Goal: Contribute content: Add original content to the website for others to see

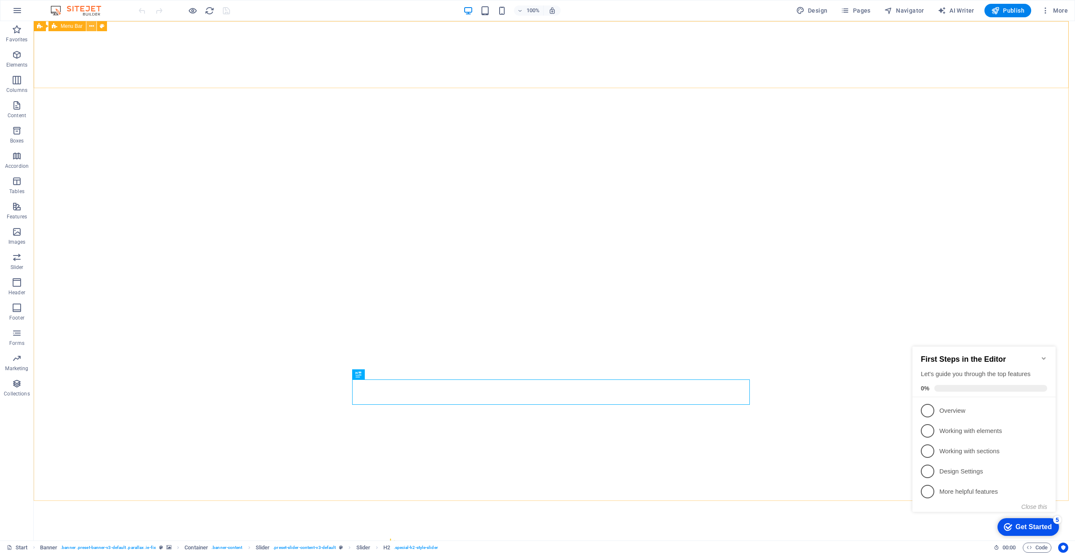
click at [92, 24] on icon at bounding box center [91, 26] width 5 height 9
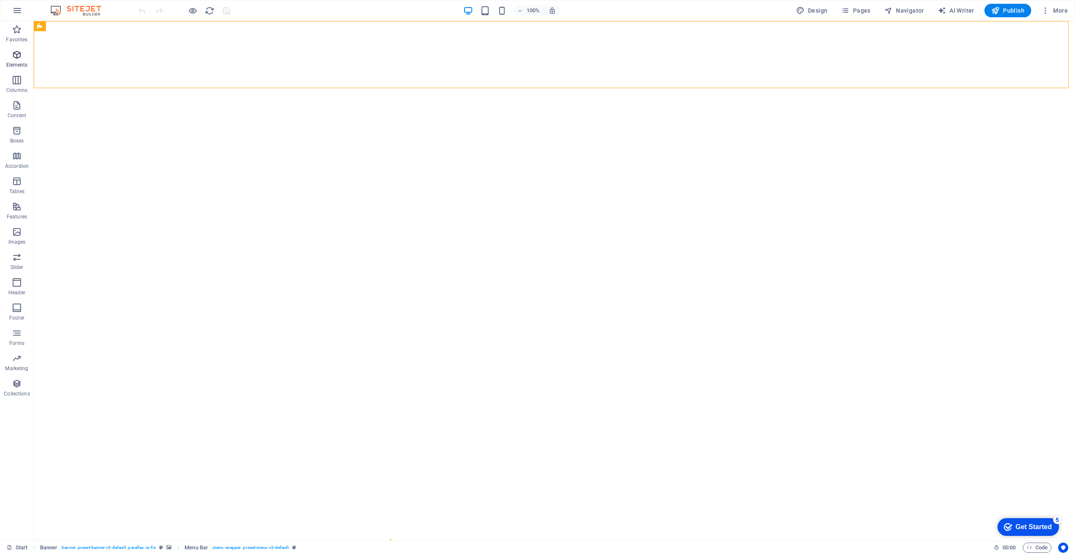
click at [12, 56] on icon "button" at bounding box center [17, 55] width 10 height 10
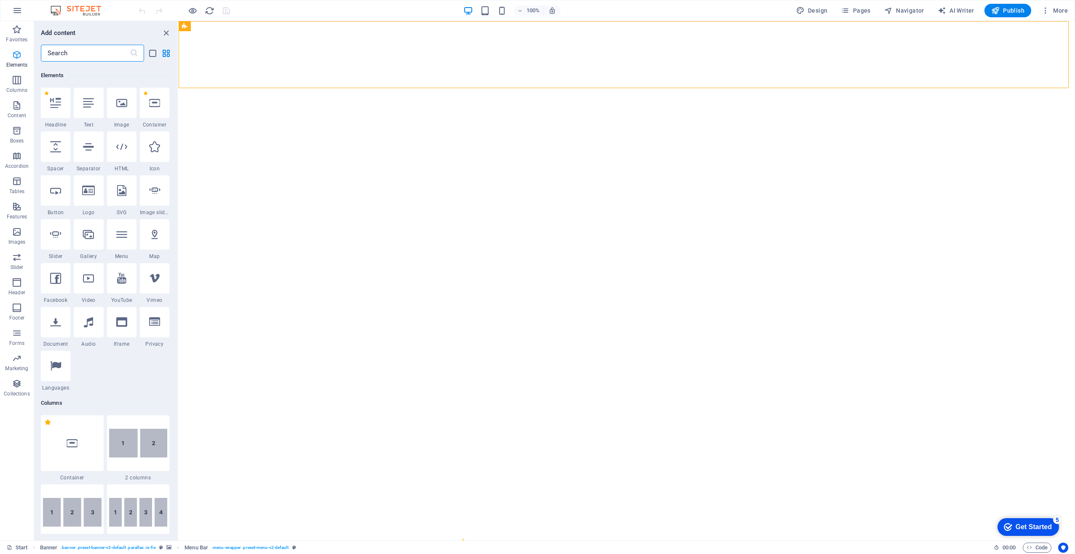
scroll to position [90, 0]
click at [1046, 11] on icon "button" at bounding box center [1046, 10] width 8 height 8
click at [164, 30] on div at bounding box center [537, 277] width 1075 height 554
click at [166, 32] on icon "close panel" at bounding box center [166, 33] width 10 height 10
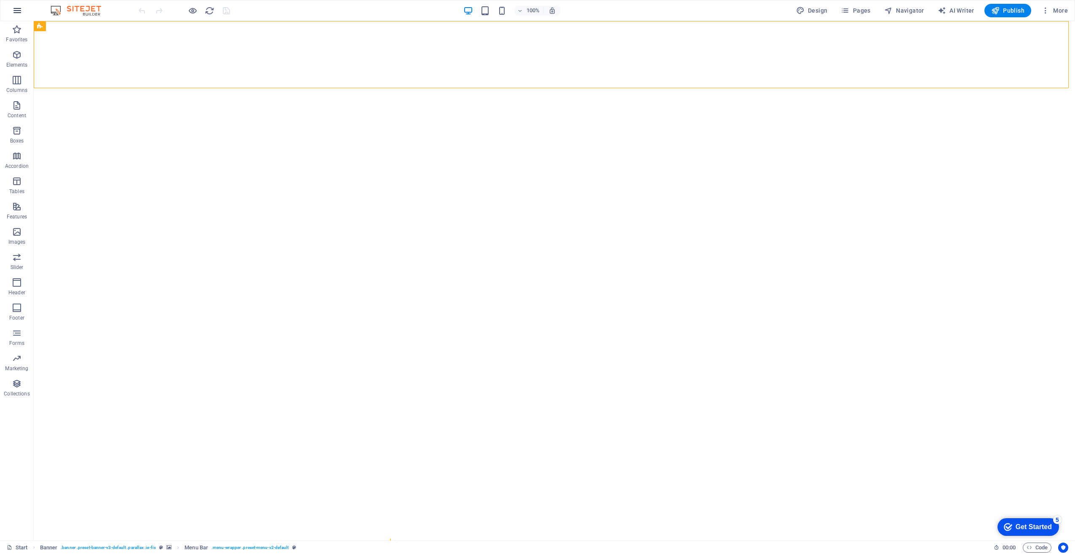
click at [19, 9] on icon "button" at bounding box center [17, 10] width 10 height 10
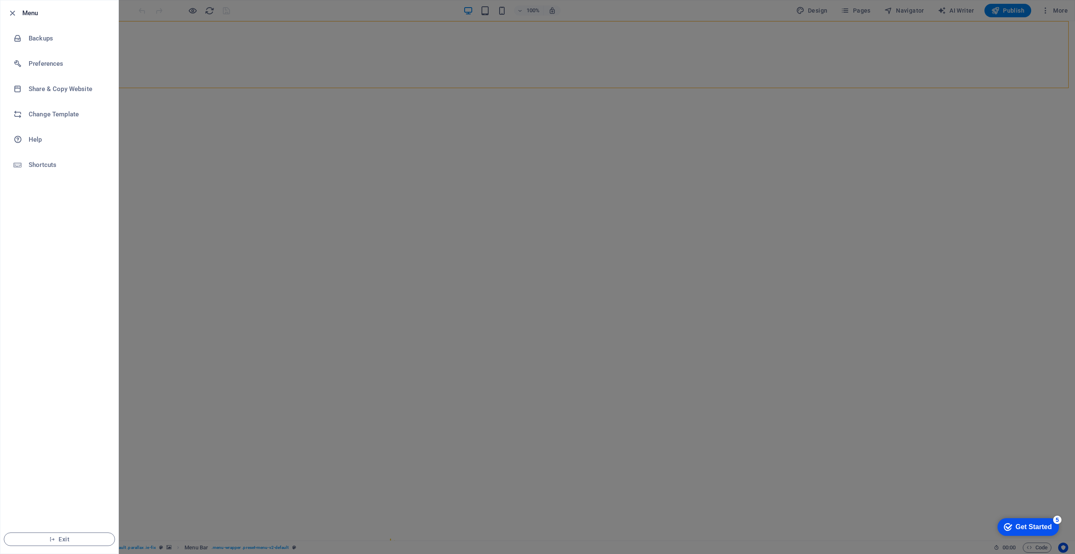
click at [189, 183] on div at bounding box center [537, 277] width 1075 height 554
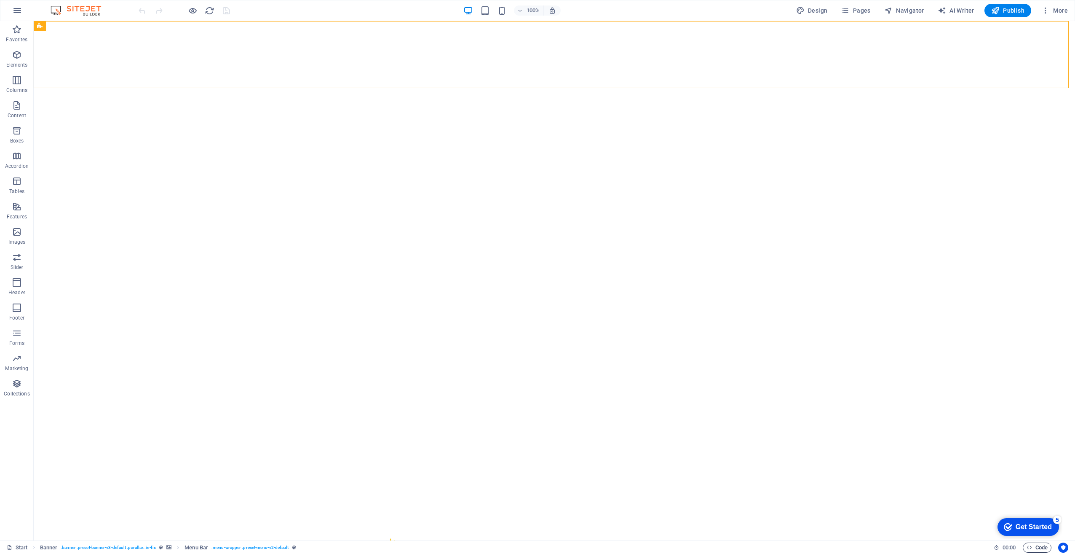
click at [1032, 547] on span "Code" at bounding box center [1037, 547] width 21 height 10
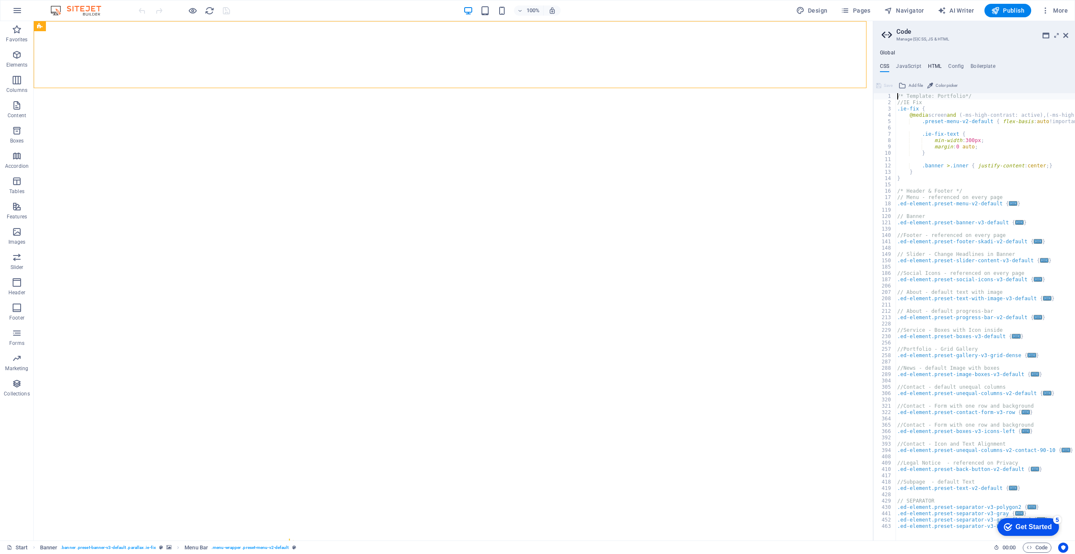
click at [934, 64] on h4 "HTML" at bounding box center [935, 67] width 14 height 9
type textarea "<a href="#main-content" class="wv-link-content button">Skip to main content</a>"
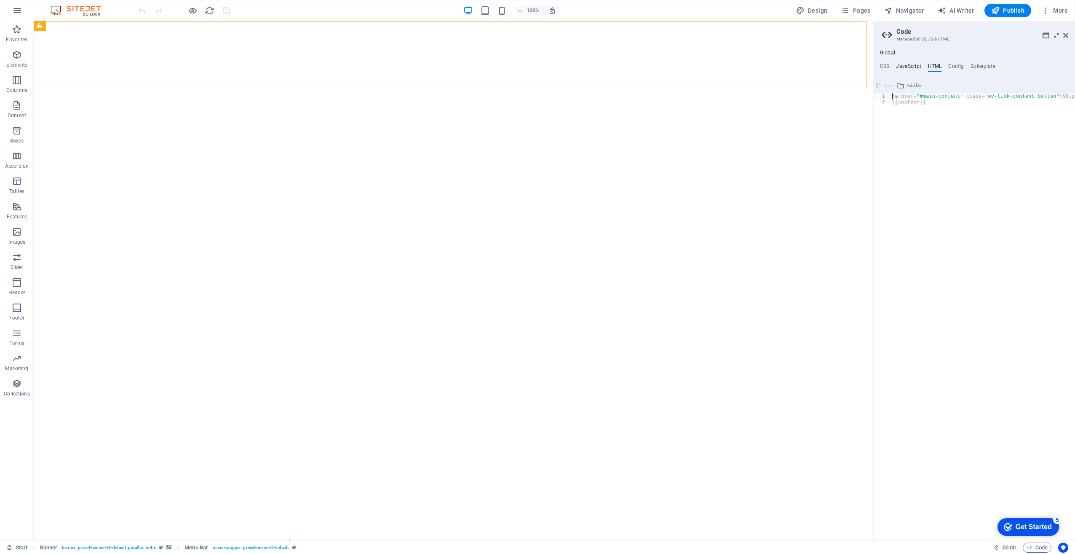
click at [913, 66] on h4 "JavaScript" at bounding box center [908, 67] width 25 height 9
type textarea "/* JS for preset "Menu V2" */"
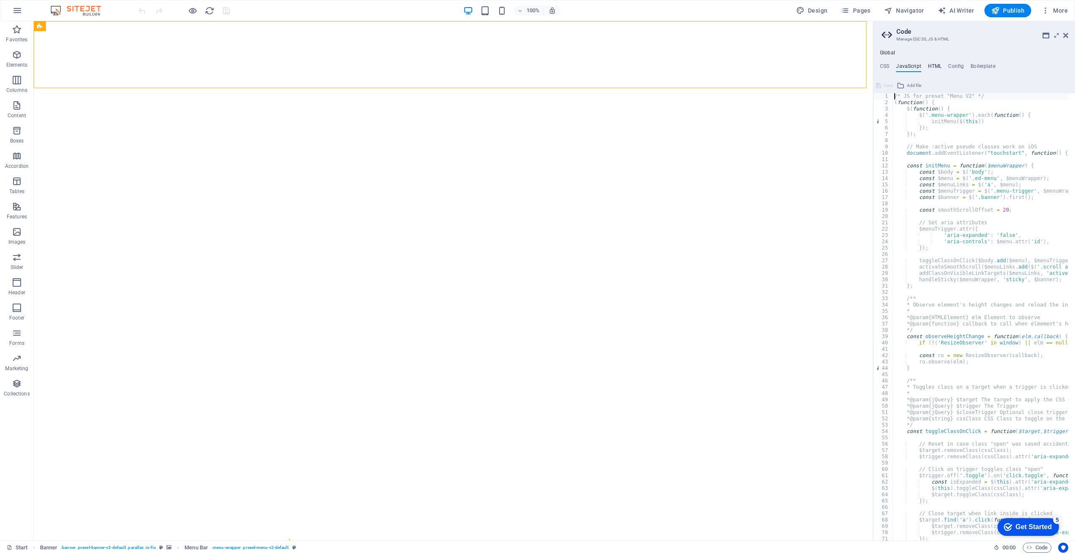
click at [934, 64] on h4 "HTML" at bounding box center [935, 67] width 14 height 9
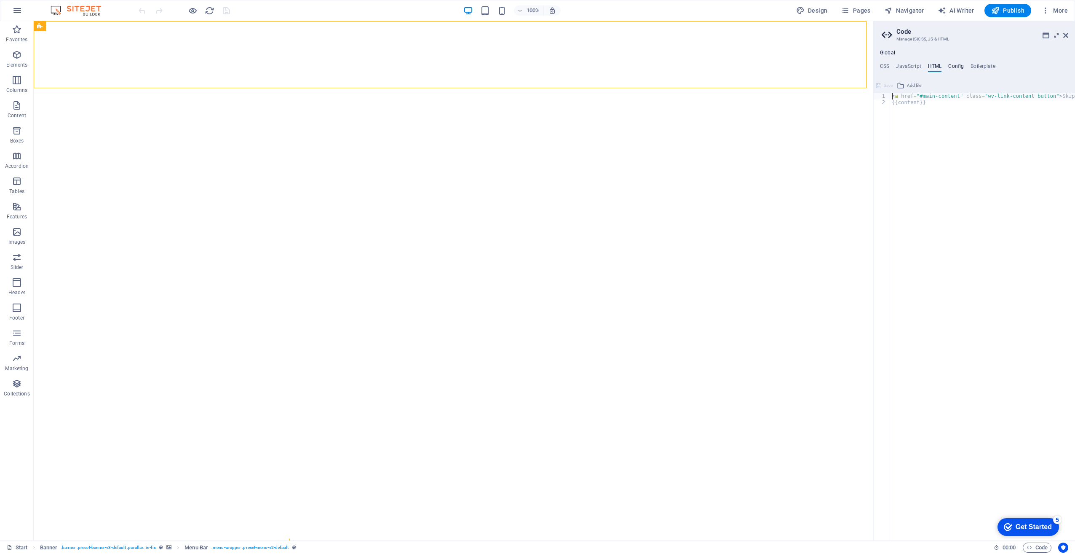
click at [956, 65] on h4 "Config" at bounding box center [956, 67] width 16 height 9
type textarea "$color-background: #ffffff;"
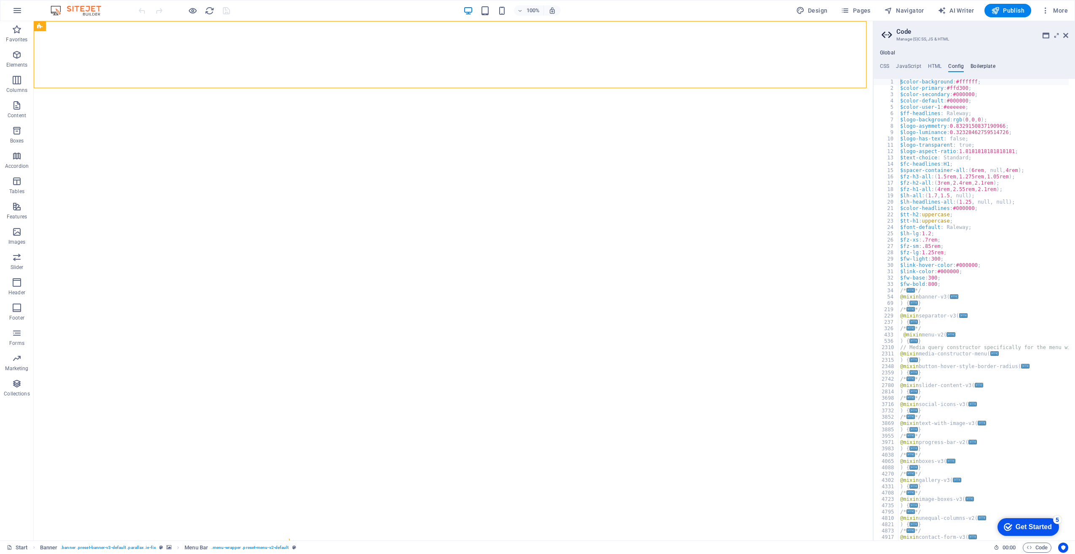
click at [977, 67] on h4 "Boilerplate" at bounding box center [983, 67] width 25 height 9
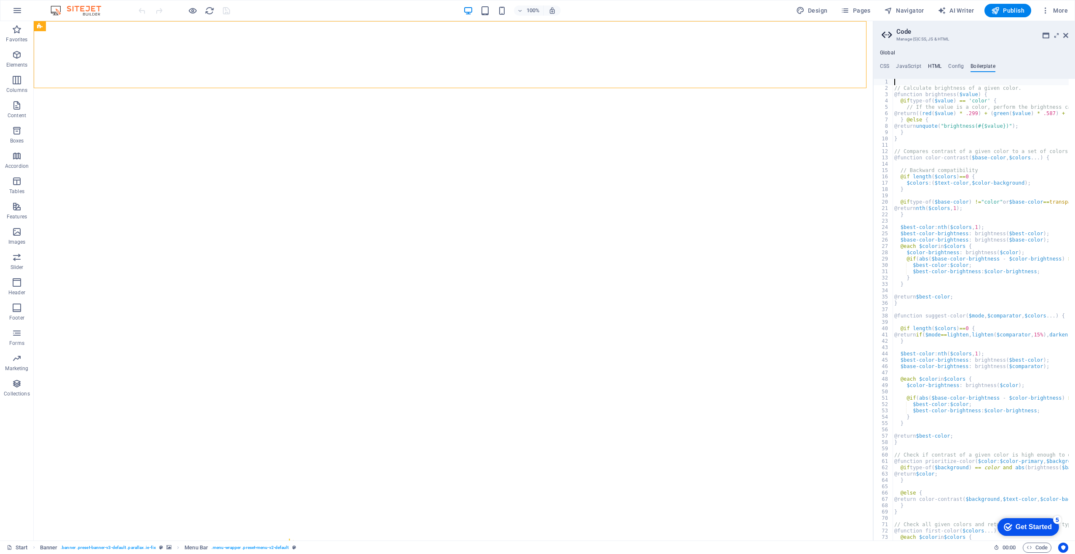
click at [935, 67] on h4 "HTML" at bounding box center [935, 67] width 14 height 9
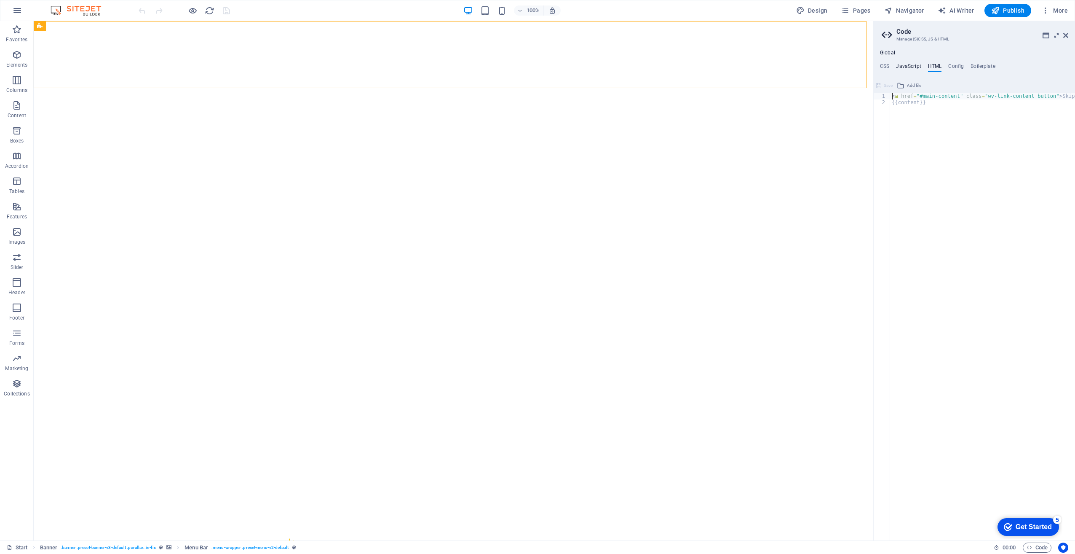
click at [911, 67] on h4 "JavaScript" at bounding box center [908, 67] width 25 height 9
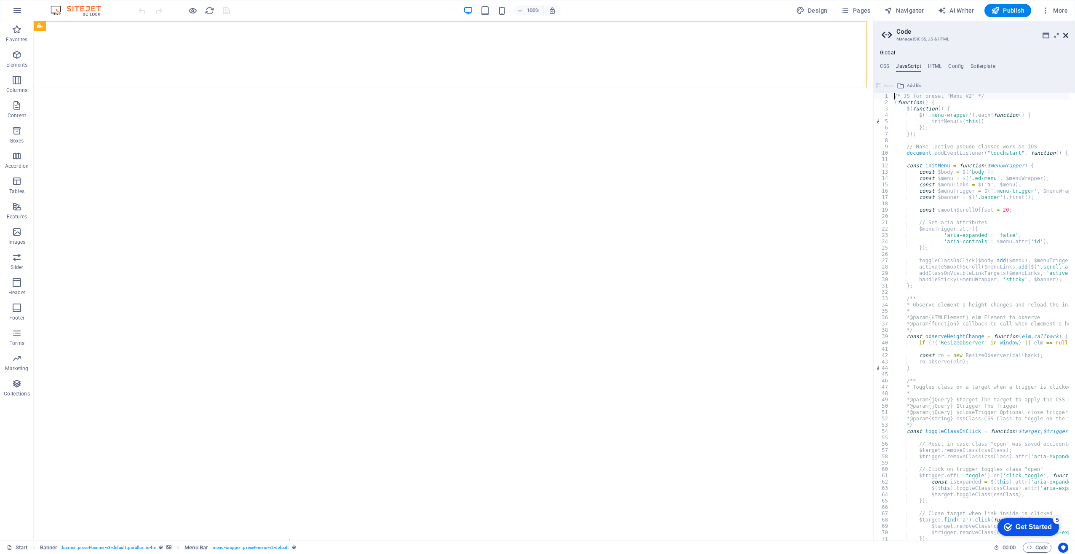
click at [1068, 36] on icon at bounding box center [1065, 35] width 5 height 7
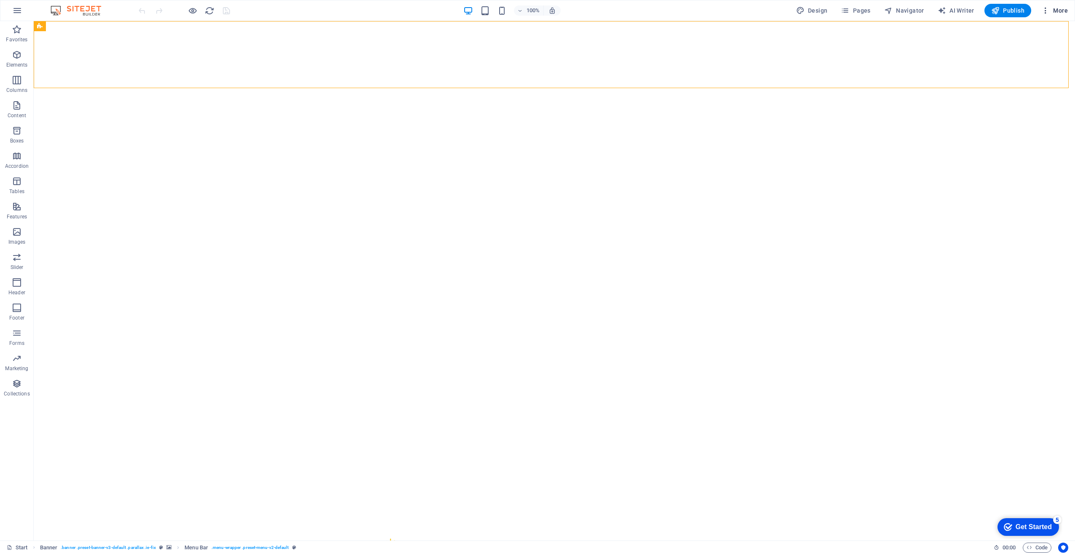
click at [1057, 12] on span "More" at bounding box center [1055, 10] width 27 height 8
click at [17, 9] on div at bounding box center [537, 277] width 1075 height 554
click at [17, 9] on icon "button" at bounding box center [17, 10] width 10 height 10
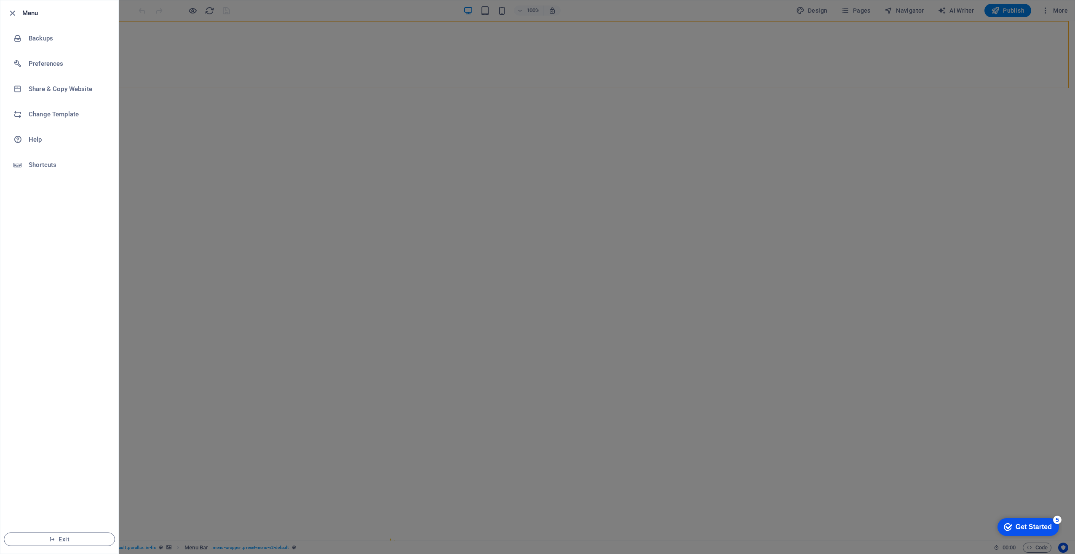
click at [238, 529] on div at bounding box center [537, 277] width 1075 height 554
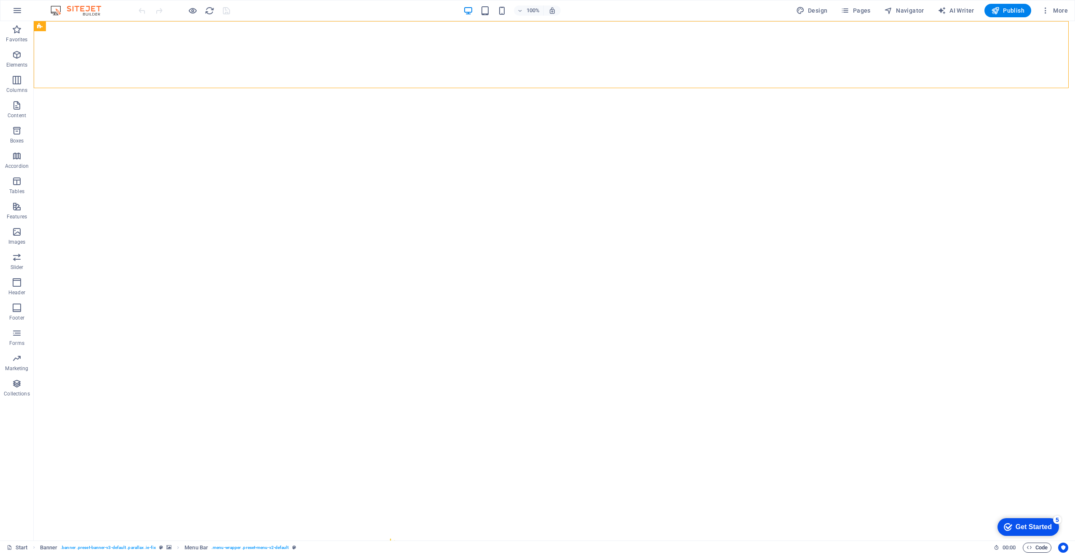
click at [1034, 545] on span "Code" at bounding box center [1037, 547] width 21 height 10
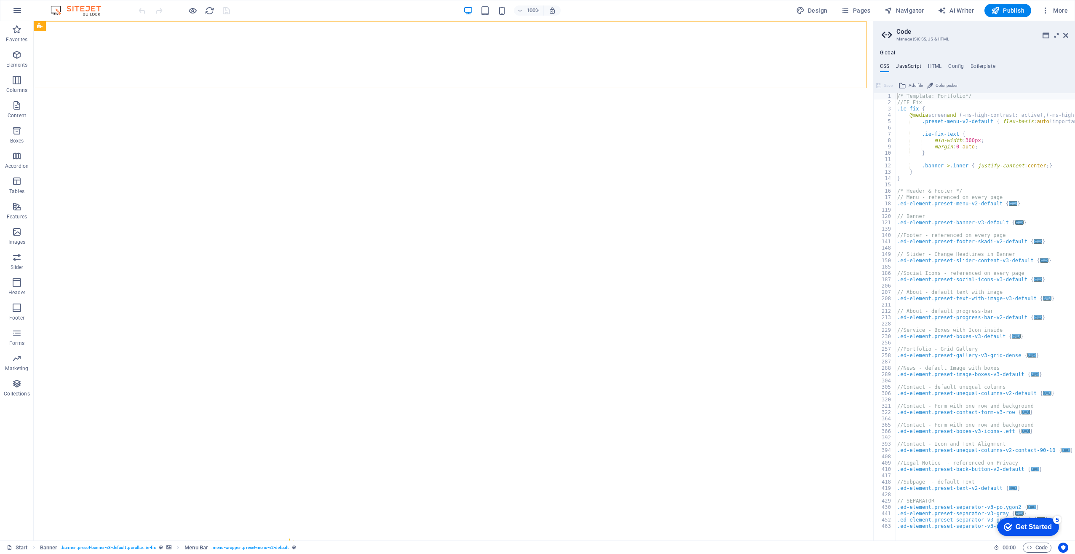
click at [908, 67] on h4 "JavaScript" at bounding box center [908, 67] width 25 height 9
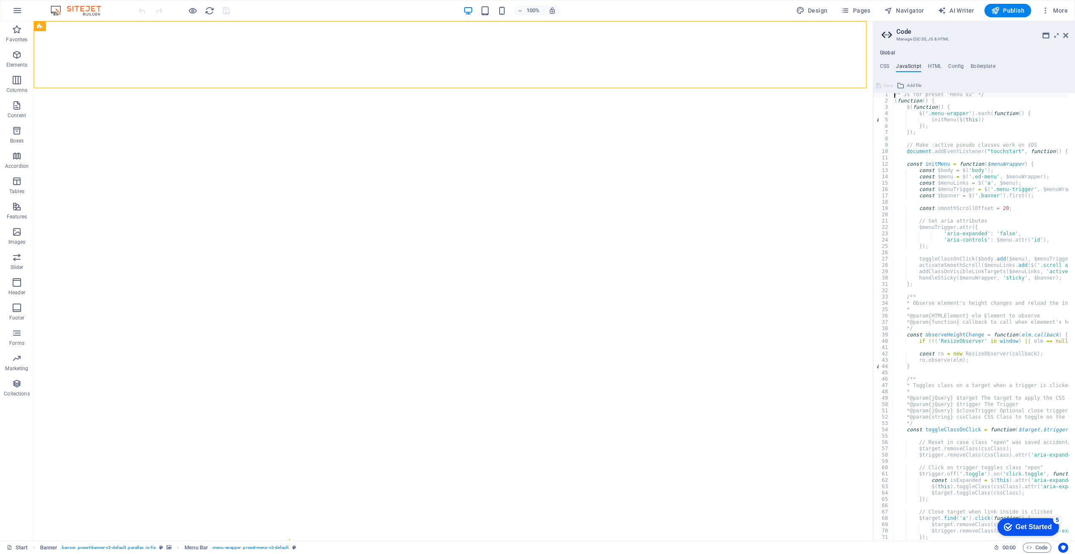
scroll to position [0, 0]
type textarea "/* JS for preset "Menu V2" */"
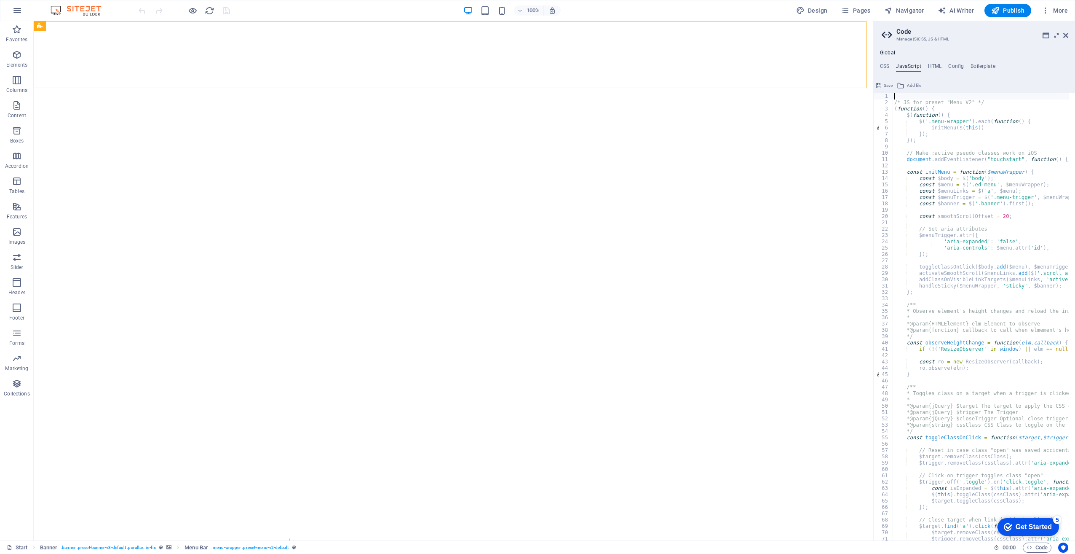
paste textarea "<!--End of [DOMAIN_NAME] Script-->"
type textarea "<!--End of [DOMAIN_NAME] Script-->"
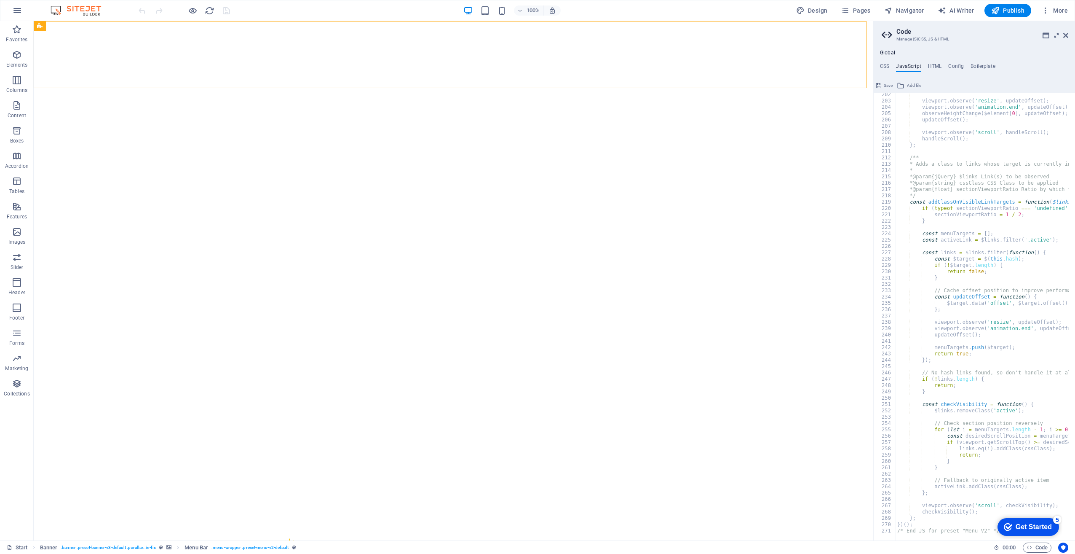
scroll to position [1272, 0]
click at [929, 420] on div "viewport . observe ( 'resize' , updateOffset ) ; viewport . observe ( 'animatio…" at bounding box center [1089, 317] width 387 height 453
click at [933, 66] on h4 "HTML" at bounding box center [935, 67] width 14 height 9
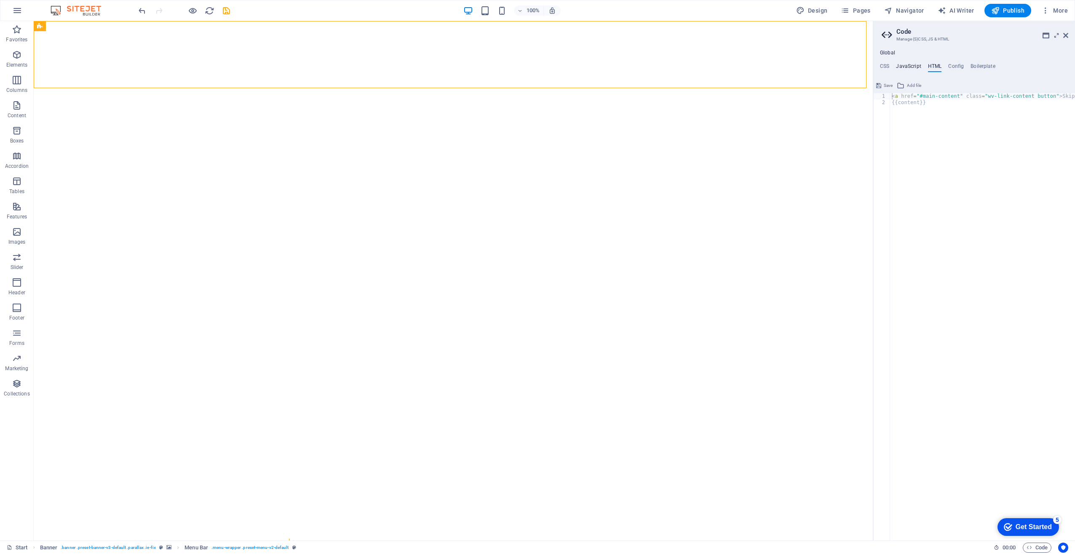
click at [914, 65] on h4 "JavaScript" at bounding box center [908, 67] width 25 height 9
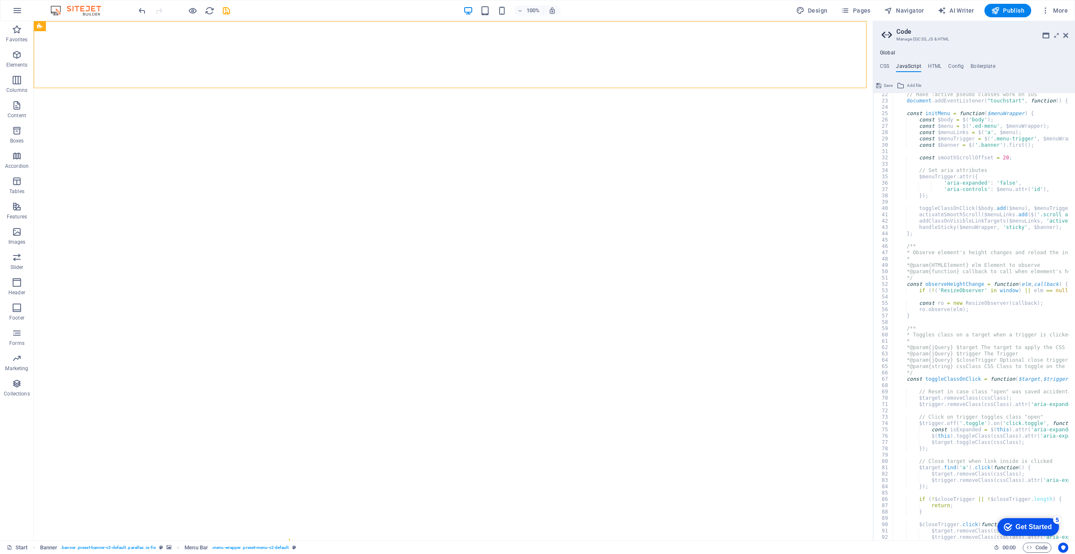
scroll to position [0, 0]
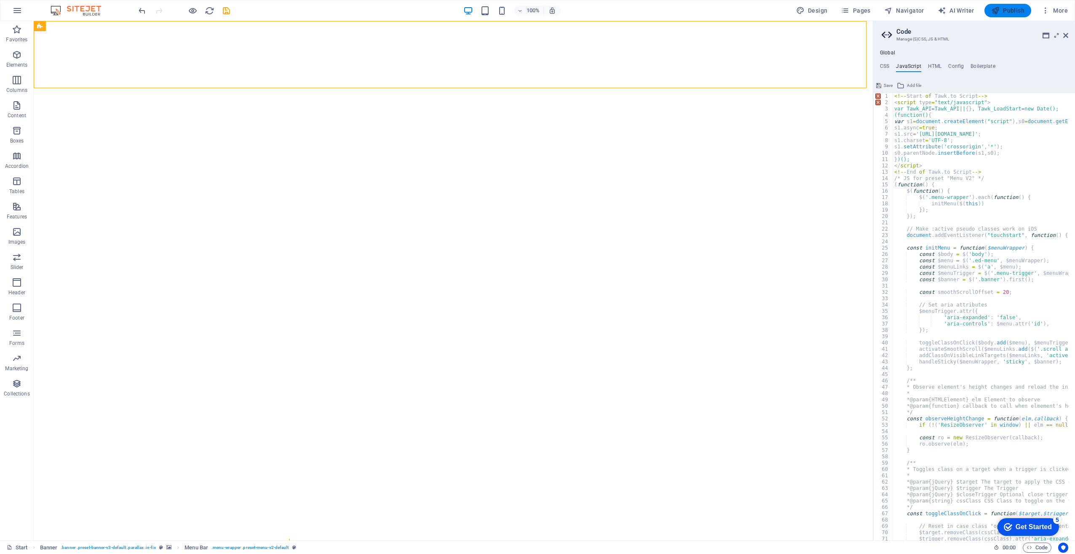
click at [1014, 10] on span "Publish" at bounding box center [1007, 10] width 33 height 8
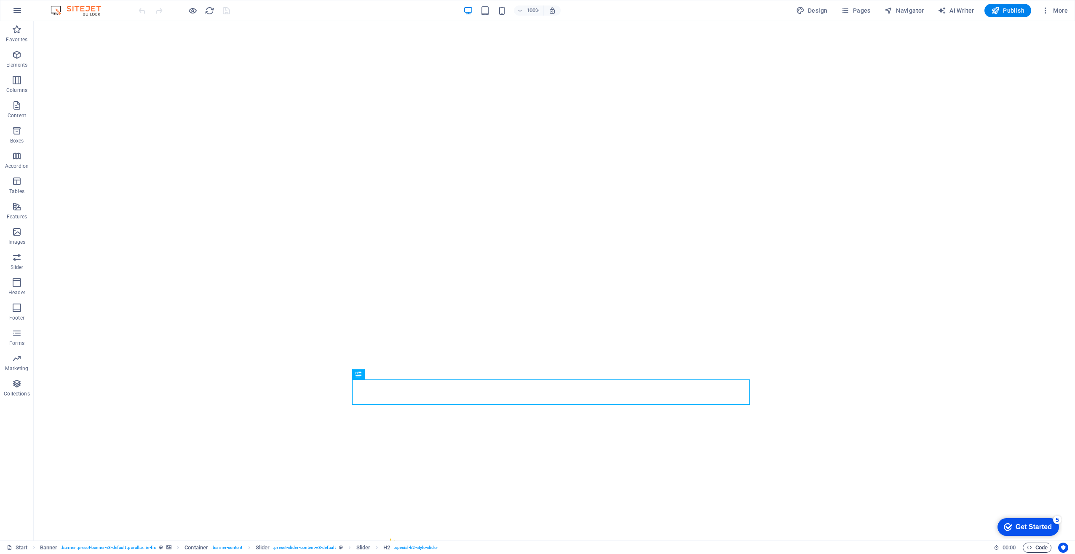
click at [1038, 548] on span "Code" at bounding box center [1037, 547] width 21 height 10
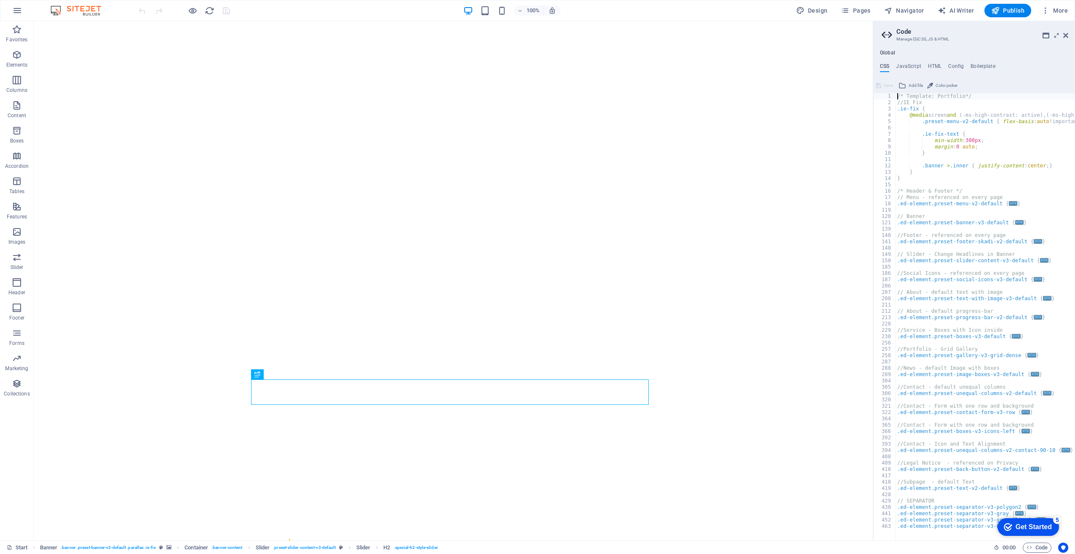
click at [951, 177] on div "/* Template: Portfolio*/ //IE Fix .ie-fix { @media screen and ( -ms-high-contra…" at bounding box center [1008, 319] width 225 height 453
type textarea "}"
click at [886, 52] on h4 "Global" at bounding box center [887, 53] width 15 height 7
click at [913, 64] on h4 "JavaScript" at bounding box center [908, 67] width 25 height 9
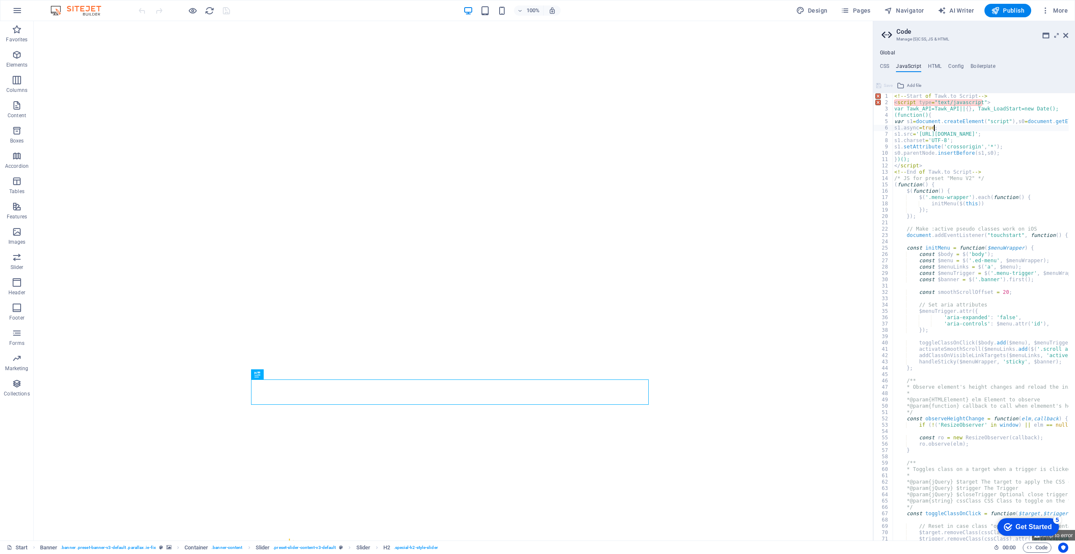
click at [949, 128] on div "<!-- Start of Tawk . to Script --> < script type = "text/javascript" > var Tawk…" at bounding box center [1086, 319] width 387 height 453
click at [936, 142] on div "<!-- Start of Tawk . to Script --> < script type = "text/javascript" > var Tawk…" at bounding box center [1086, 319] width 387 height 453
click at [929, 183] on div "<!-- Start of Tawk . to Script --> < script type = "text/javascript" > var Tawk…" at bounding box center [1086, 319] width 387 height 453
click at [901, 96] on div "<!-- Start of Tawk . to Script --> < script type = "text/javascript" > var Tawk…" at bounding box center [1086, 319] width 387 height 453
click at [895, 103] on div "//--Start of [DOMAIN_NAME] Script--> < script type = "text/javascript" > var Ta…" at bounding box center [1086, 319] width 387 height 453
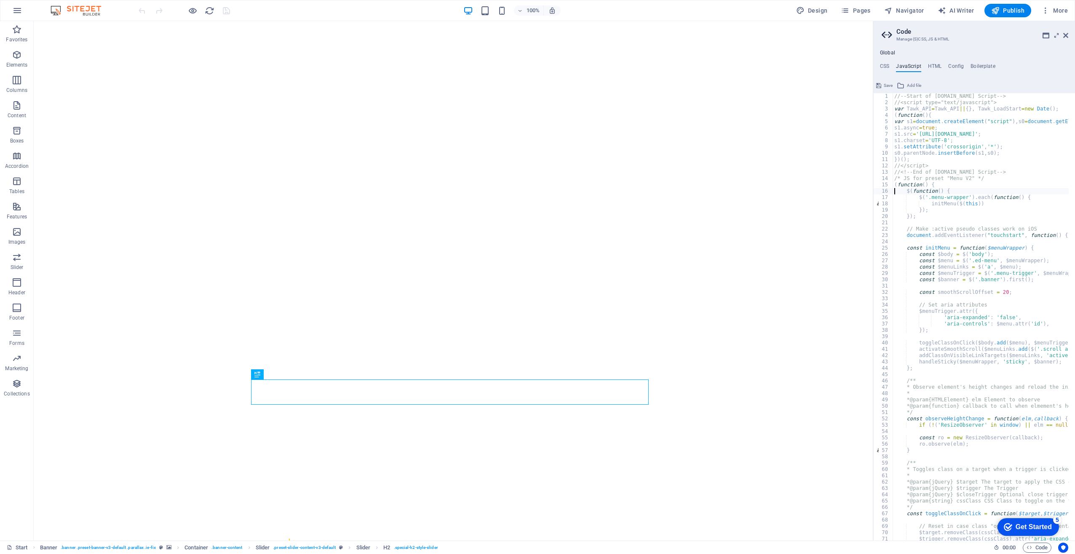
type textarea "});"
type textarea "document.addEventListener("touchstart", function() {}, false);"
type textarea "const $banner = $('.banner').first();"
type textarea "const smoothScrollOffset = 20;"
type textarea "'aria-controls': $menu.attr('id'),"
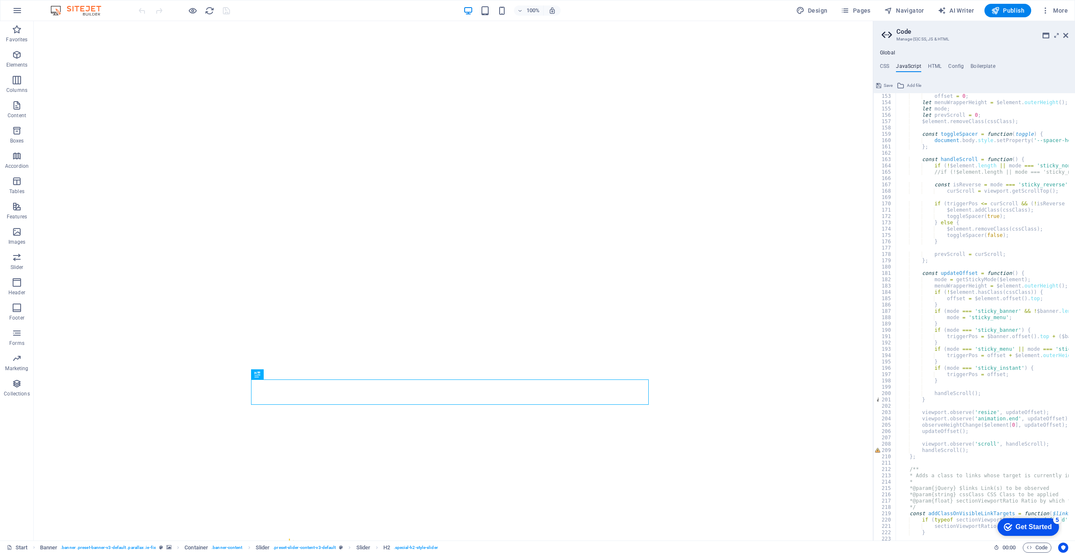
scroll to position [986, 0]
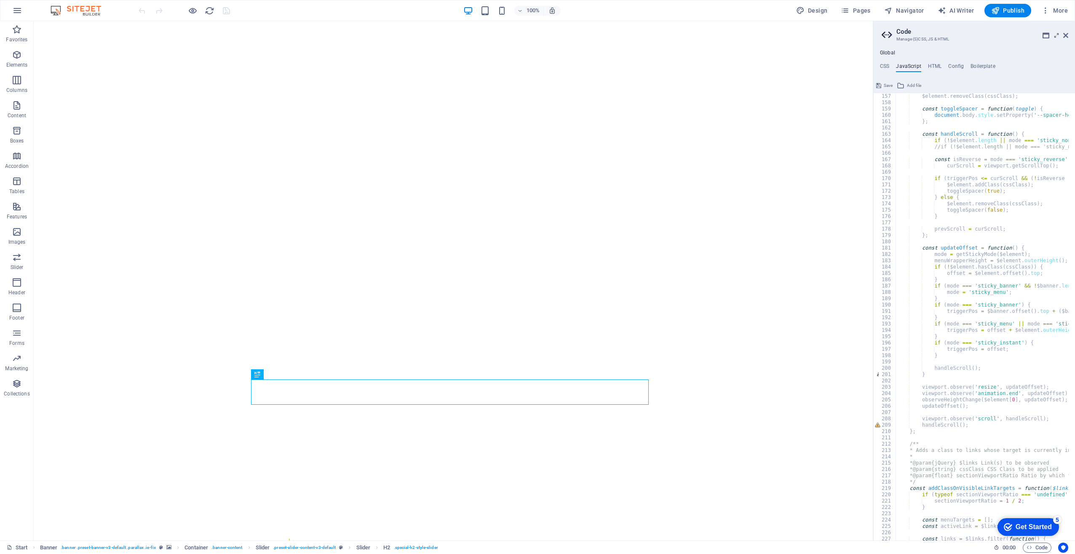
click at [943, 379] on div "$element . removeClass ( cssClass ) ; const toggleSpacer = function ( toggle ) …" at bounding box center [1089, 319] width 387 height 453
click at [929, 372] on div "$element . removeClass ( cssClass ) ; const toggleSpacer = function ( toggle ) …" at bounding box center [1089, 319] width 387 height 453
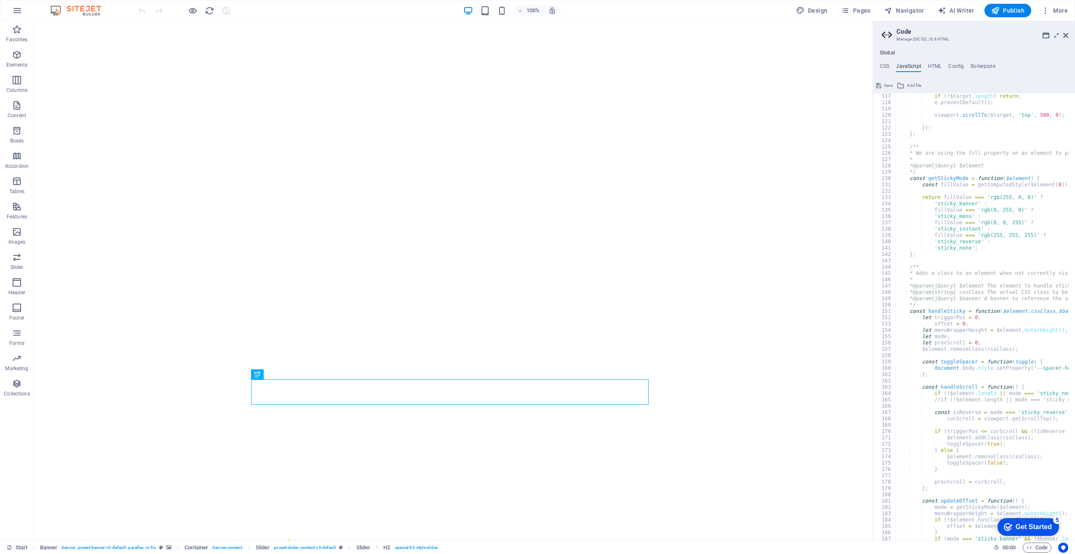
scroll to position [607, 0]
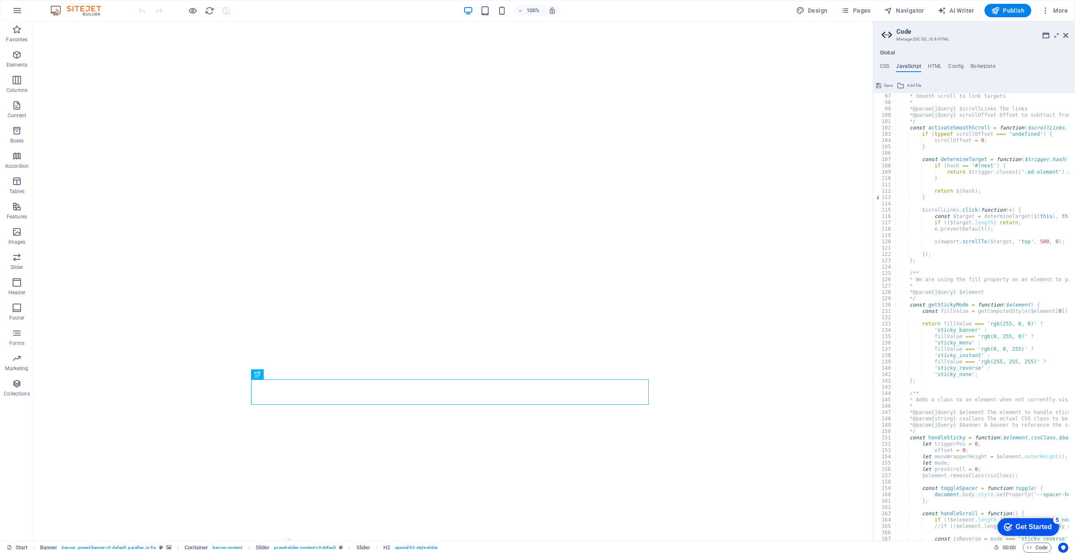
click at [924, 198] on div "* Smooth scroll to link targets * * @param {jQuery} $scrollLinks The links * @p…" at bounding box center [1089, 319] width 387 height 453
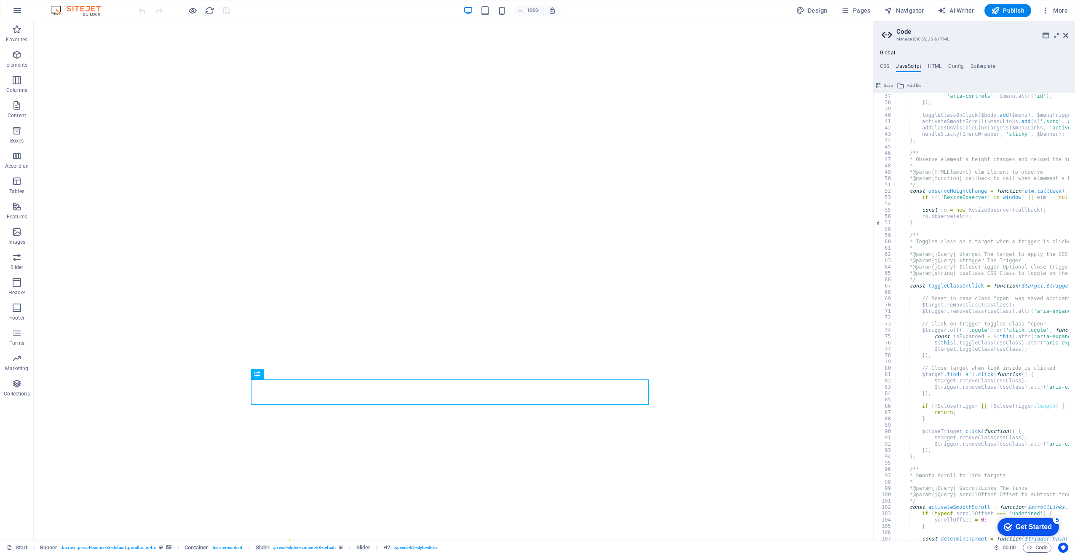
scroll to position [228, 0]
click at [918, 221] on div "'aria-controls' : $menu . attr ( 'id' ) , }) ; toggleClassOnClick ( $body . add…" at bounding box center [1089, 319] width 387 height 453
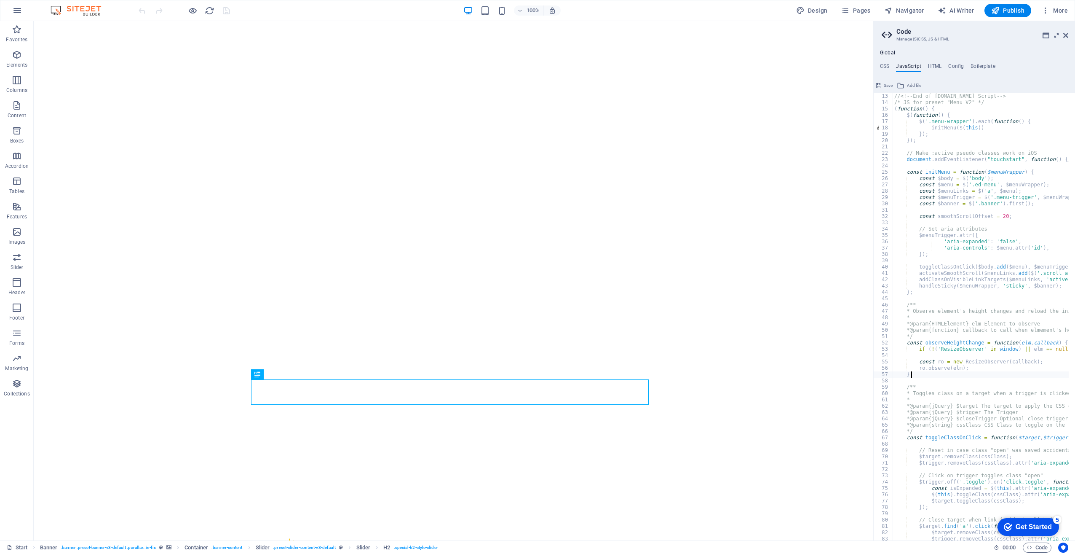
scroll to position [0, 0]
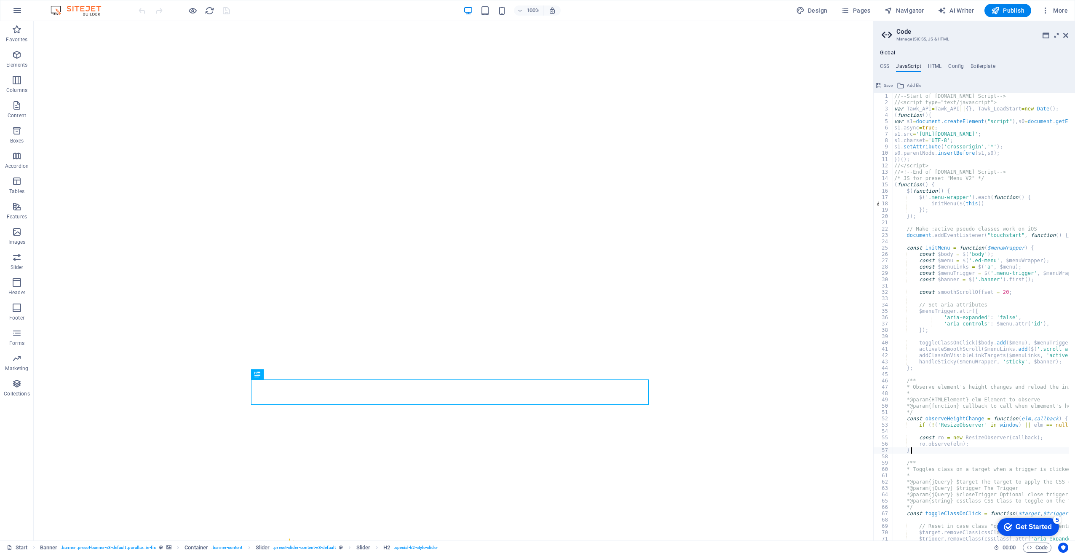
click at [986, 206] on div "//--Start of [DOMAIN_NAME] Script--> //<script type="text/javascript"> var Tawk…" at bounding box center [1086, 319] width 387 height 453
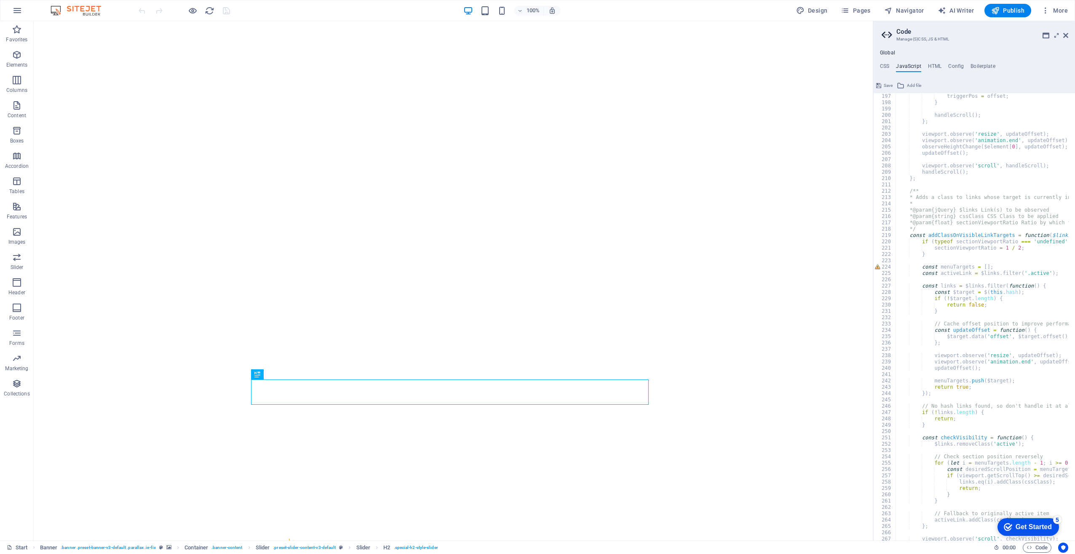
scroll to position [1272, 0]
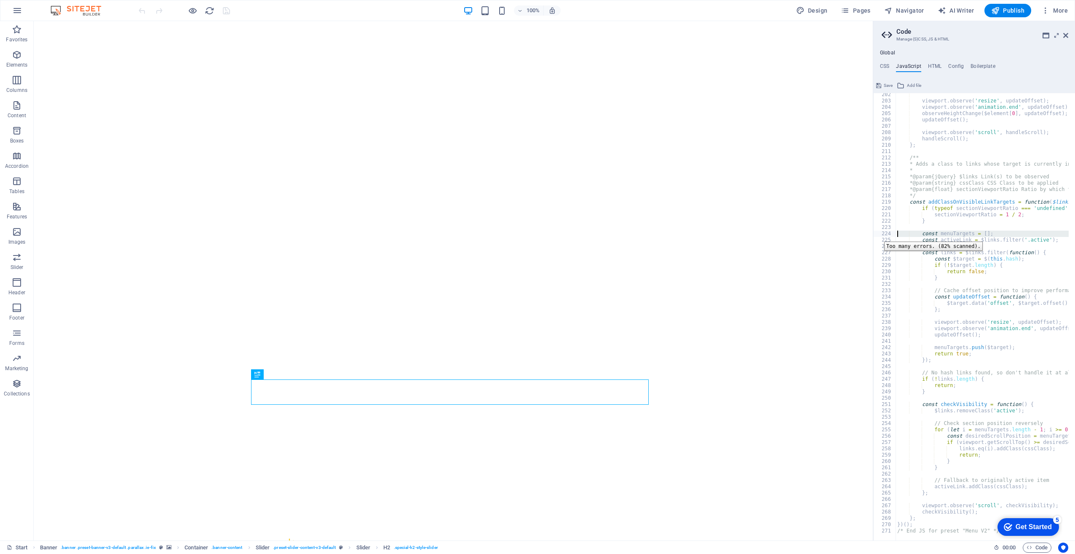
click at [878, 235] on div "224" at bounding box center [885, 233] width 23 height 6
type textarea "const menuTargets = []; const activeLink = $links.filter('.active');"
click at [927, 244] on div "viewport . observe ( 'resize' , updateOffset ) ; viewport . observe ( 'animatio…" at bounding box center [1089, 317] width 387 height 453
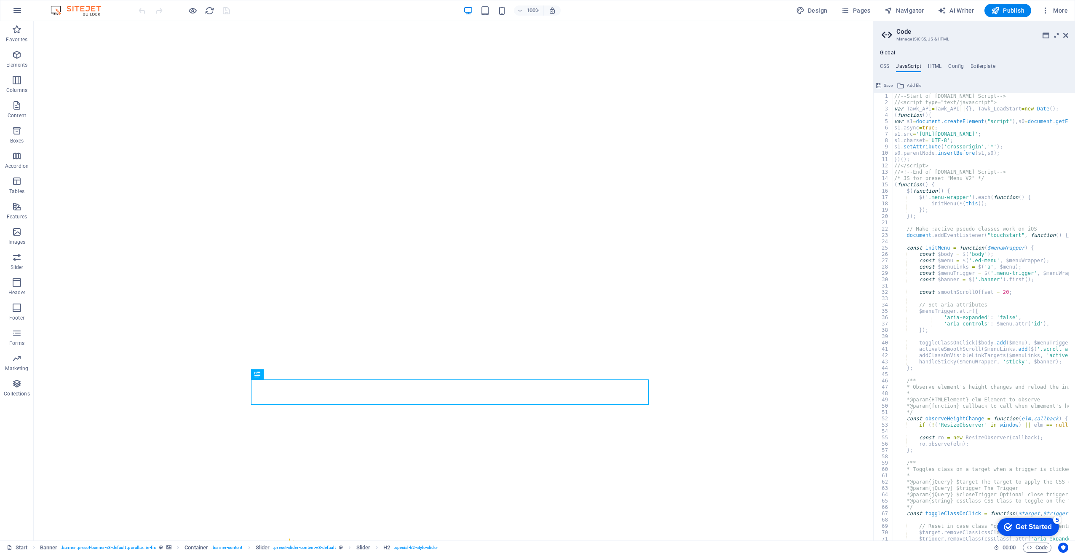
scroll to position [0, 0]
click at [894, 108] on div "//--Start of [DOMAIN_NAME] Script--> //<script type="text/javascript"> var Tawk…" at bounding box center [1086, 319] width 387 height 453
click at [937, 116] on div "//--Start of [DOMAIN_NAME] Script--> //<script type="text/javascript"> var Tawk…" at bounding box center [1086, 319] width 387 height 453
drag, startPoint x: 929, startPoint y: 115, endPoint x: 933, endPoint y: 121, distance: 7.6
click at [929, 115] on div "//--Start of [DOMAIN_NAME] Script--> //<script type="text/javascript"> var Tawk…" at bounding box center [1086, 319] width 387 height 453
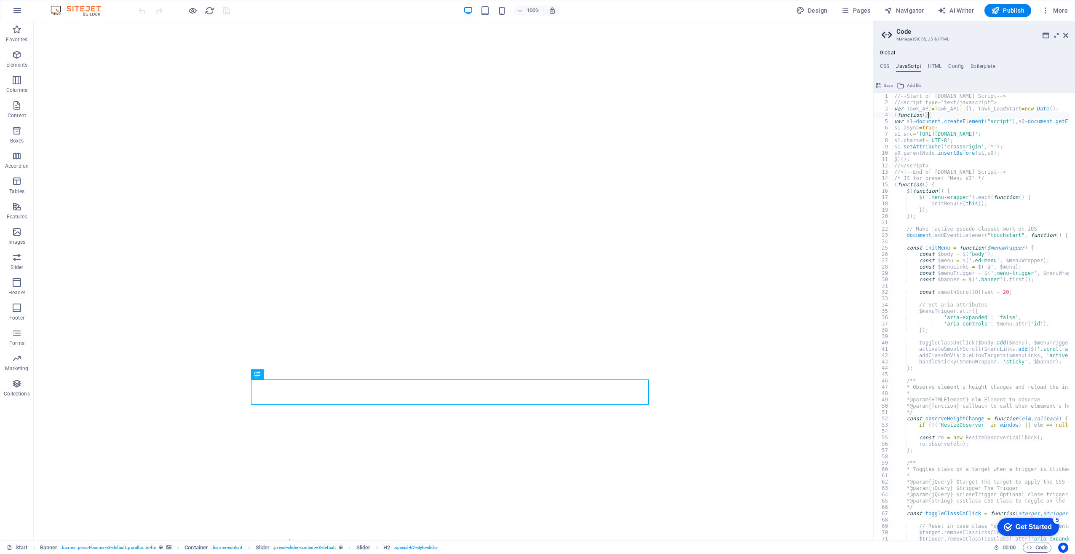
click at [905, 161] on div "//--Start of [DOMAIN_NAME] Script--> //<script type="text/javascript"> var Tawk…" at bounding box center [1086, 319] width 387 height 453
click at [956, 163] on div "//--Start of [DOMAIN_NAME] Script--> //<script type="text/javascript"> var Tawk…" at bounding box center [1086, 319] width 387 height 453
click at [952, 153] on div "//--Start of [DOMAIN_NAME] Script--> //<script type="text/javascript"> var Tawk…" at bounding box center [1086, 319] width 387 height 453
click at [948, 157] on div "//--Start of [DOMAIN_NAME] Script--> //<script type="text/javascript"> var Tawk…" at bounding box center [1086, 319] width 387 height 453
click at [936, 114] on div "//--Start of [DOMAIN_NAME] Script--> //<script type="text/javascript"> var Tawk…" at bounding box center [1086, 319] width 387 height 453
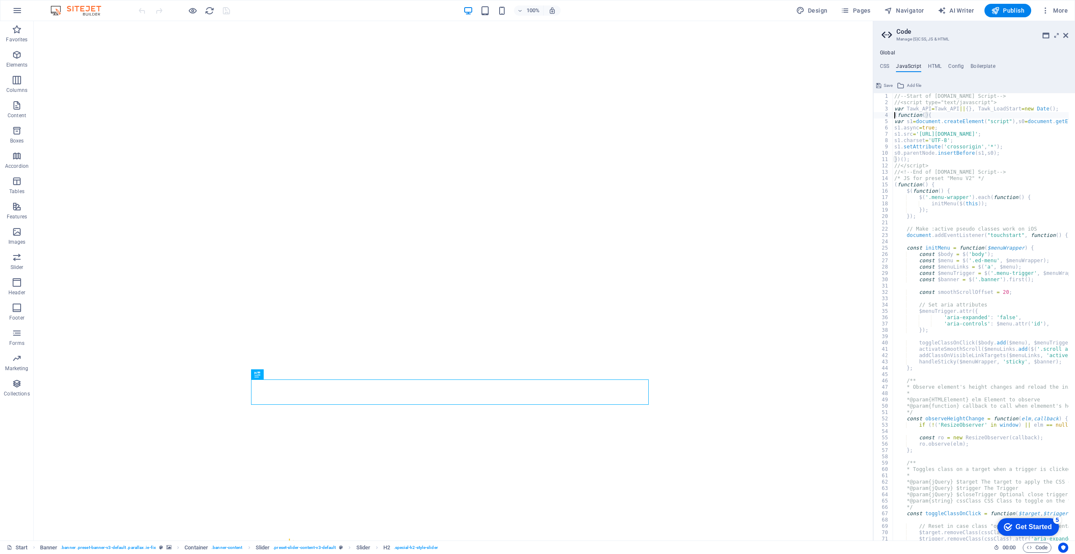
click at [896, 117] on div "//--Start of [DOMAIN_NAME] Script--> //<script type="text/javascript"> var Tawk…" at bounding box center [1086, 319] width 387 height 453
click at [932, 185] on div "//--Start of [DOMAIN_NAME] Script--> //<script type="text/javascript"> var Tawk…" at bounding box center [1086, 319] width 387 height 453
click at [897, 160] on div "//--Start of [DOMAIN_NAME] Script--> //<script type="text/javascript"> var Tawk…" at bounding box center [1086, 319] width 387 height 453
click at [902, 161] on div "//--Start of [DOMAIN_NAME] Script--> //<script type="text/javascript"> var Tawk…" at bounding box center [1086, 319] width 387 height 453
click at [900, 160] on div "//--Start of [DOMAIN_NAME] Script--> //<script type="text/javascript"> var Tawk…" at bounding box center [1086, 319] width 387 height 453
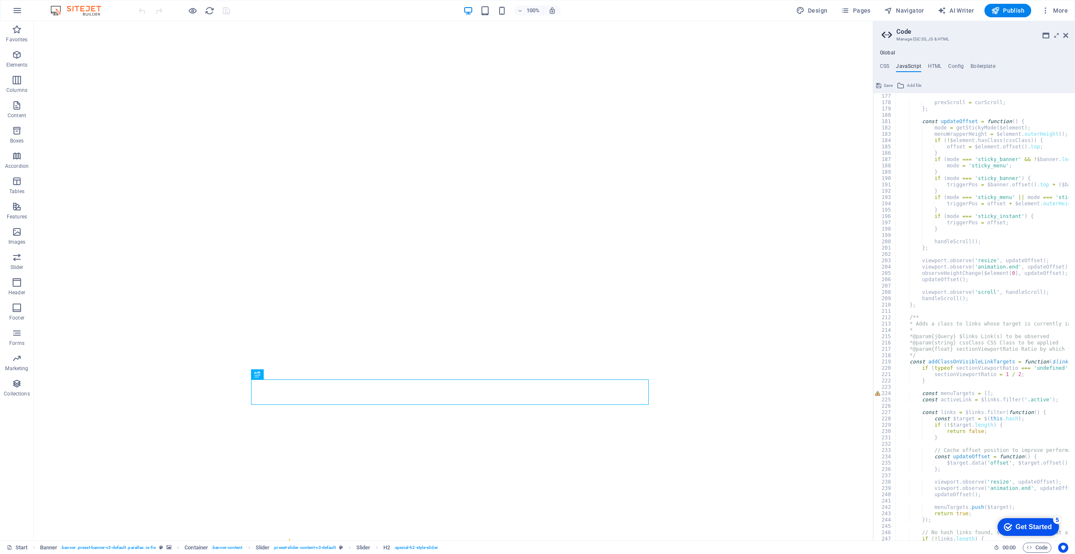
scroll to position [1272, 0]
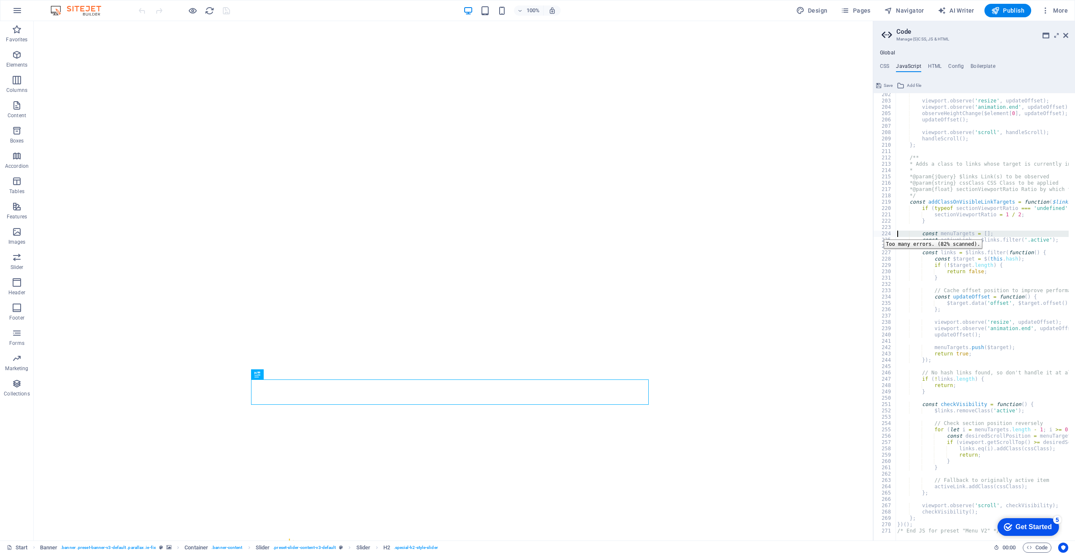
click at [878, 233] on div "224" at bounding box center [885, 233] width 23 height 6
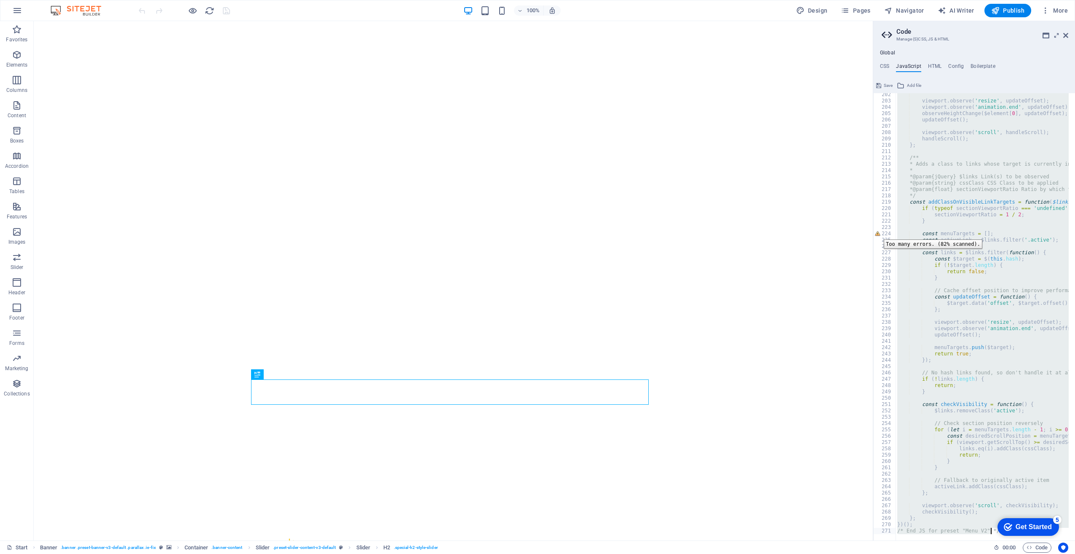
click at [878, 233] on div "224" at bounding box center [885, 233] width 23 height 6
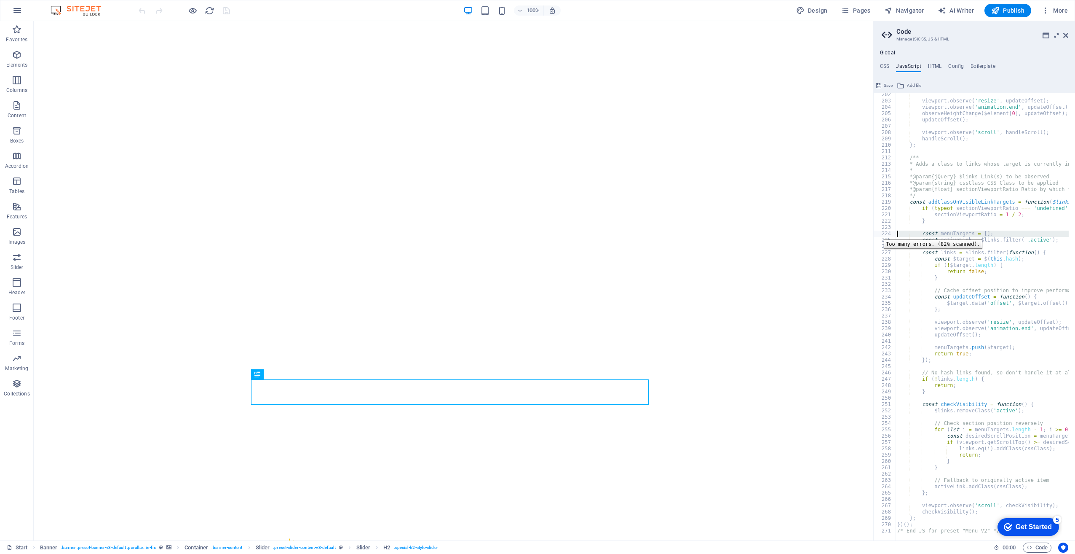
click at [878, 233] on div "224" at bounding box center [885, 233] width 23 height 6
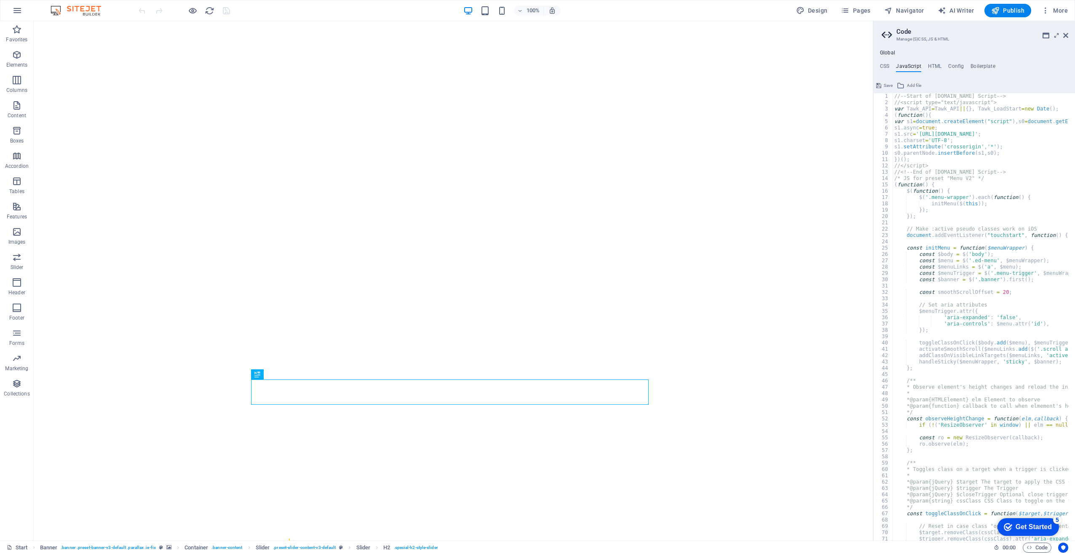
scroll to position [0, 0]
click at [1010, 122] on div "//--Start of [DOMAIN_NAME] Script--> //<script type="text/javascript"> var Tawk…" at bounding box center [1086, 319] width 387 height 453
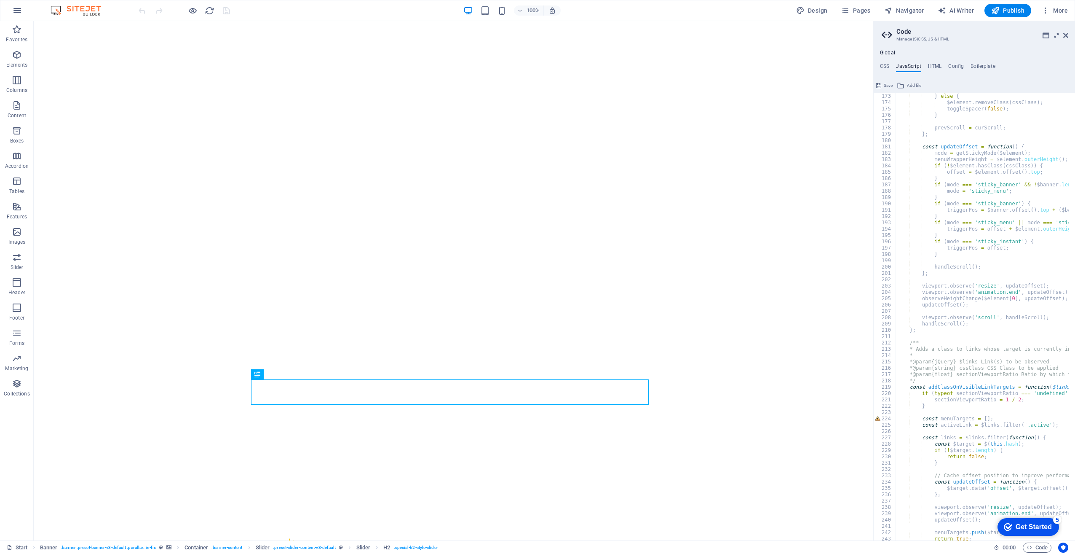
scroll to position [1163, 0]
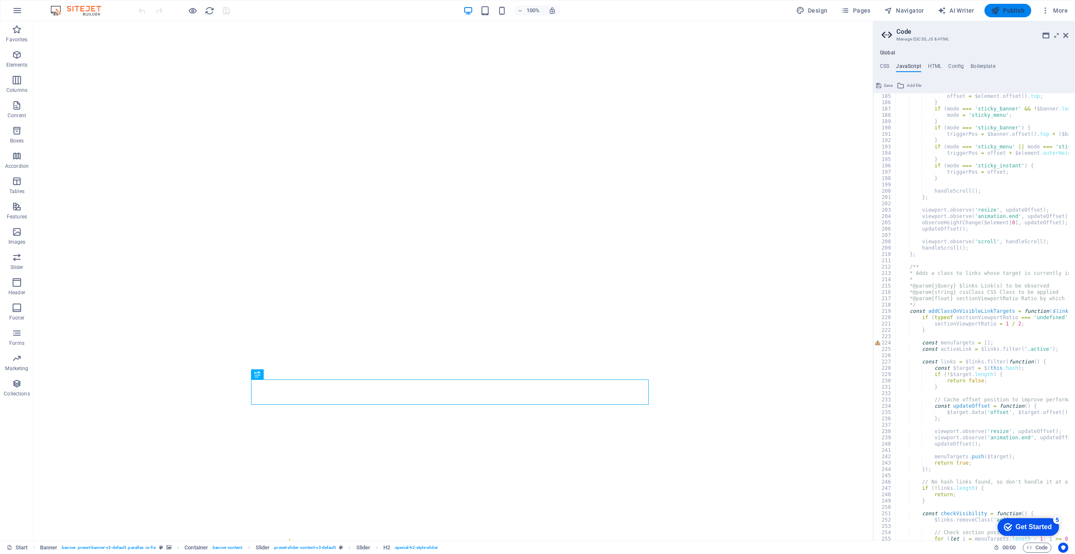
type textarea "//</script>"
click at [1005, 9] on span "Publish" at bounding box center [1007, 10] width 33 height 8
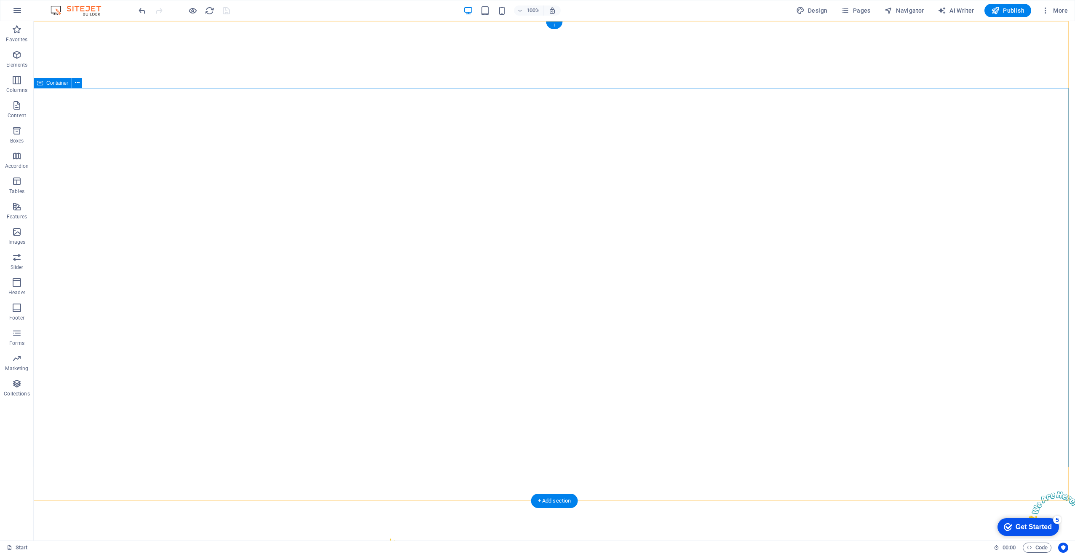
scroll to position [0, 0]
